Goal: Check status: Check status

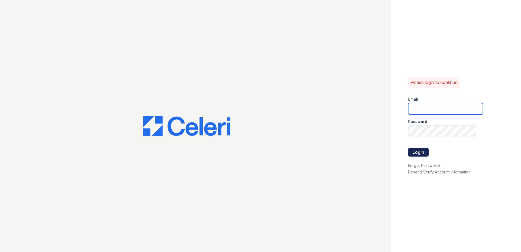
type input "JCampbell@trinity-pm.com"
click at [424, 152] on button "Login" at bounding box center [418, 152] width 20 height 9
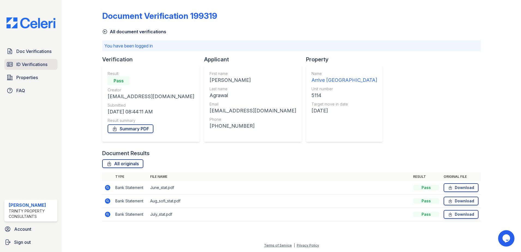
click at [37, 66] on span "ID Verifications" at bounding box center [31, 64] width 31 height 7
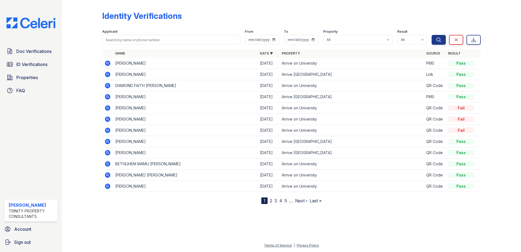
click at [109, 96] on icon at bounding box center [107, 96] width 5 height 5
